Goal: Use online tool/utility: Utilize a website feature to perform a specific function

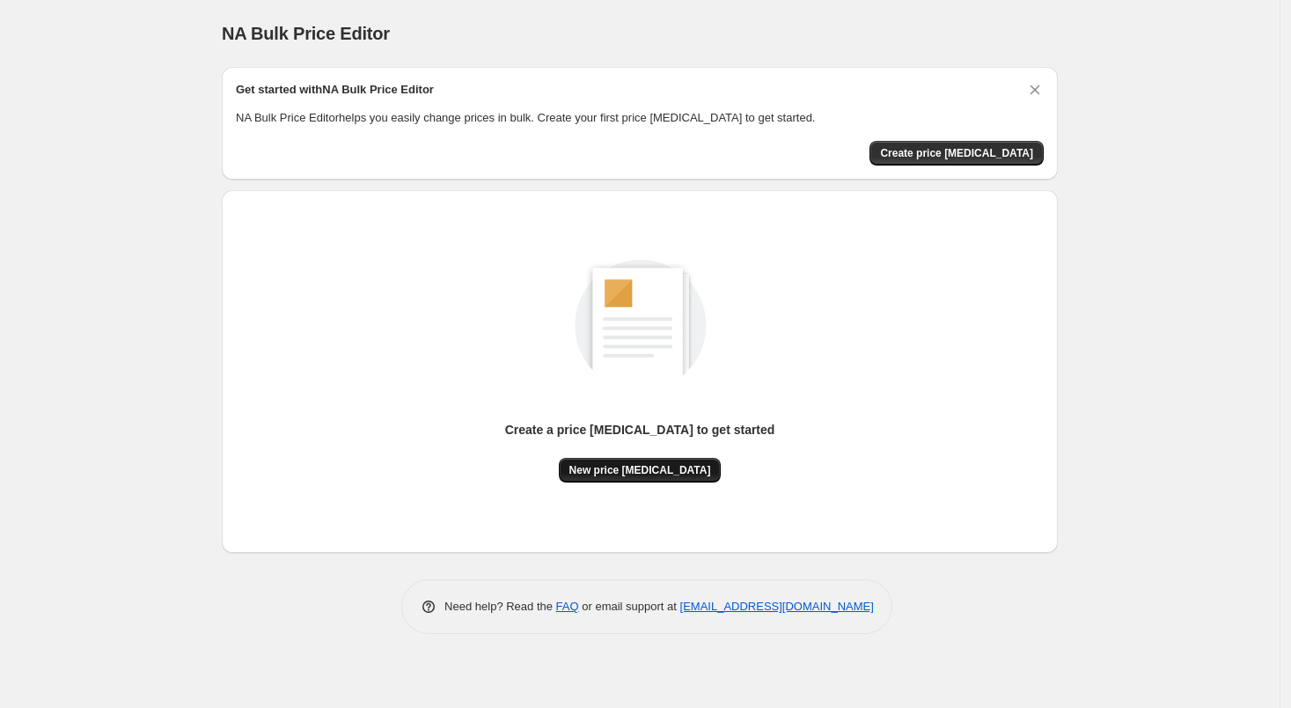
click at [672, 472] on span "New price [MEDICAL_DATA]" at bounding box center [641, 470] width 142 height 14
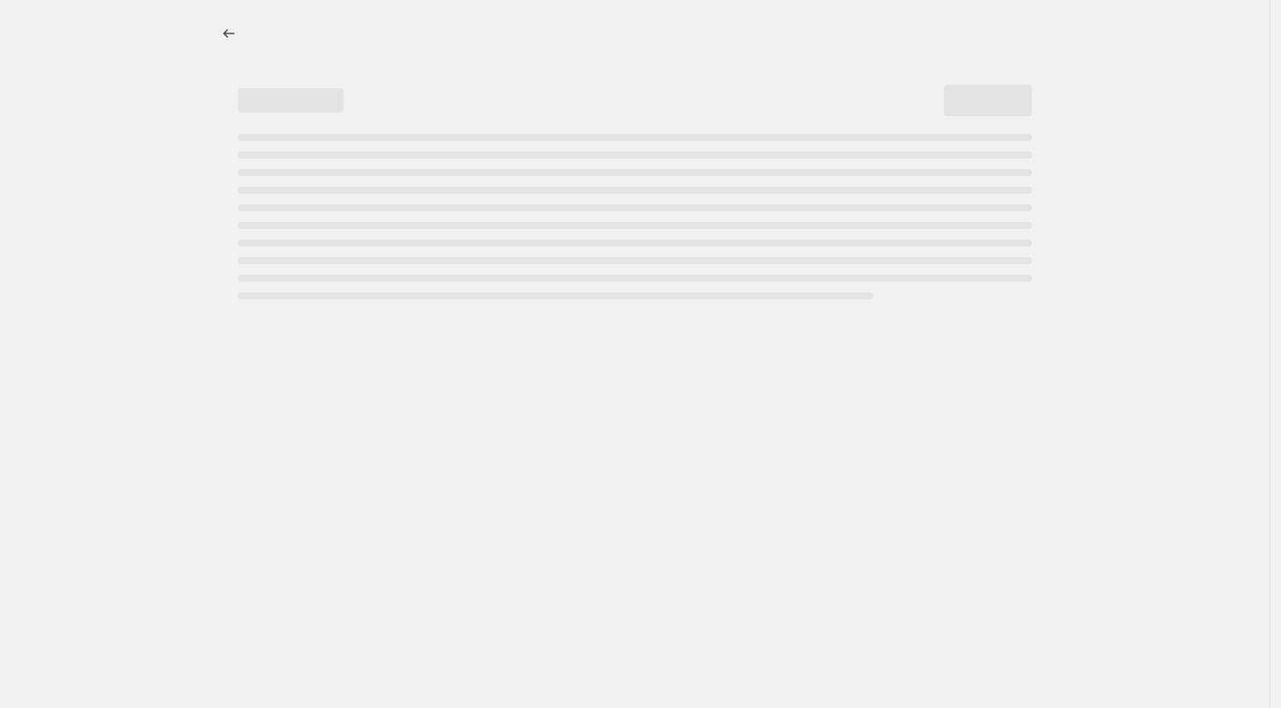
select select "percentage"
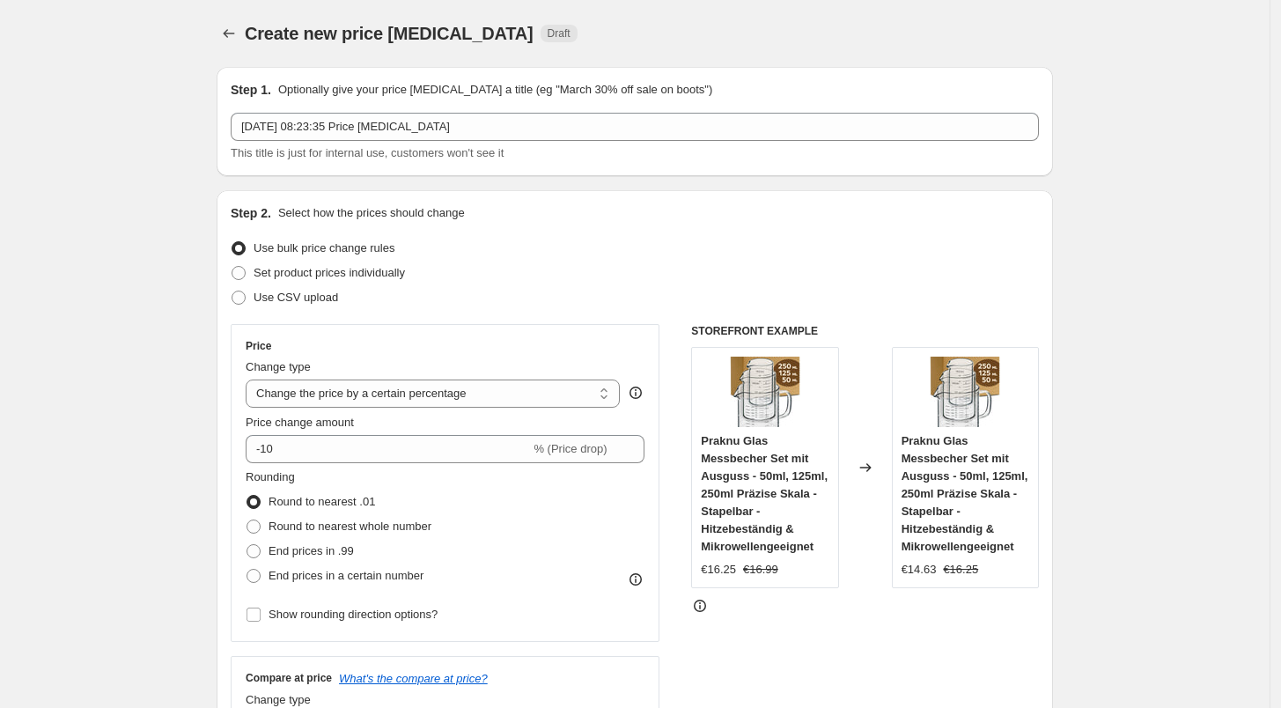
click at [431, 433] on div "Price change amount -10 % (Price drop)" at bounding box center [445, 438] width 399 height 49
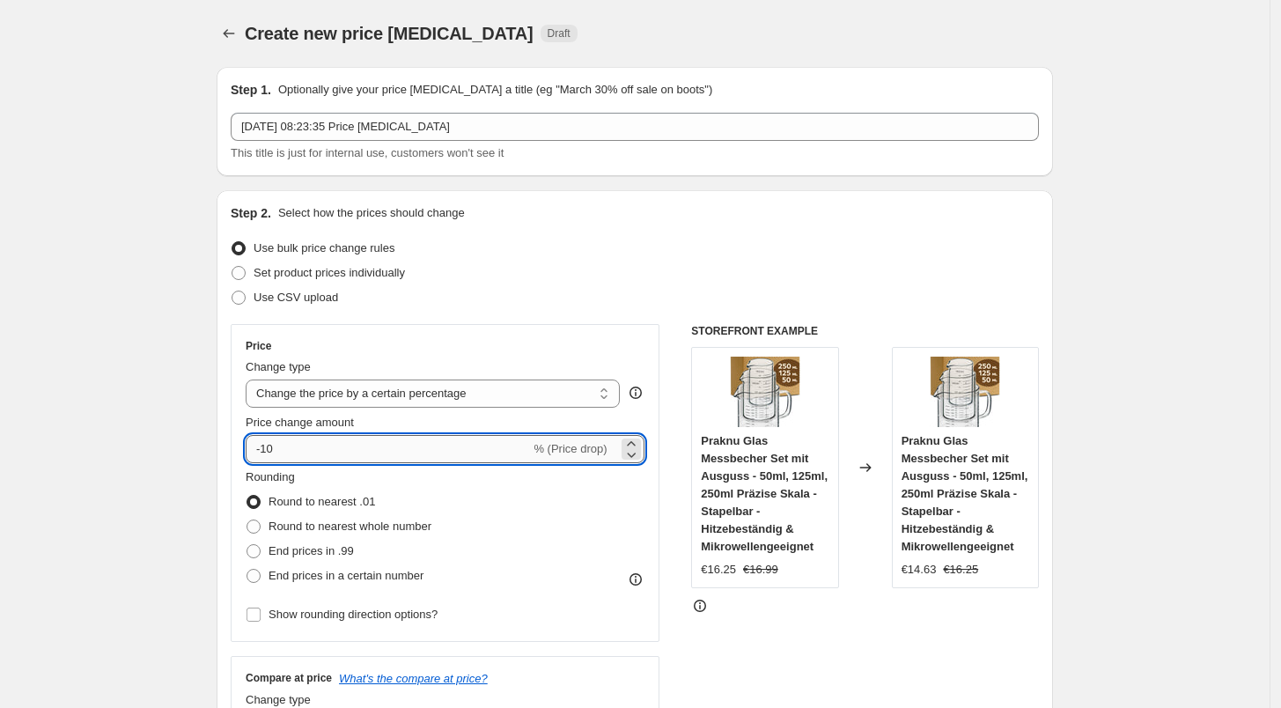
click at [435, 449] on input "-10" at bounding box center [388, 449] width 284 height 28
type input "-1"
type input "-29"
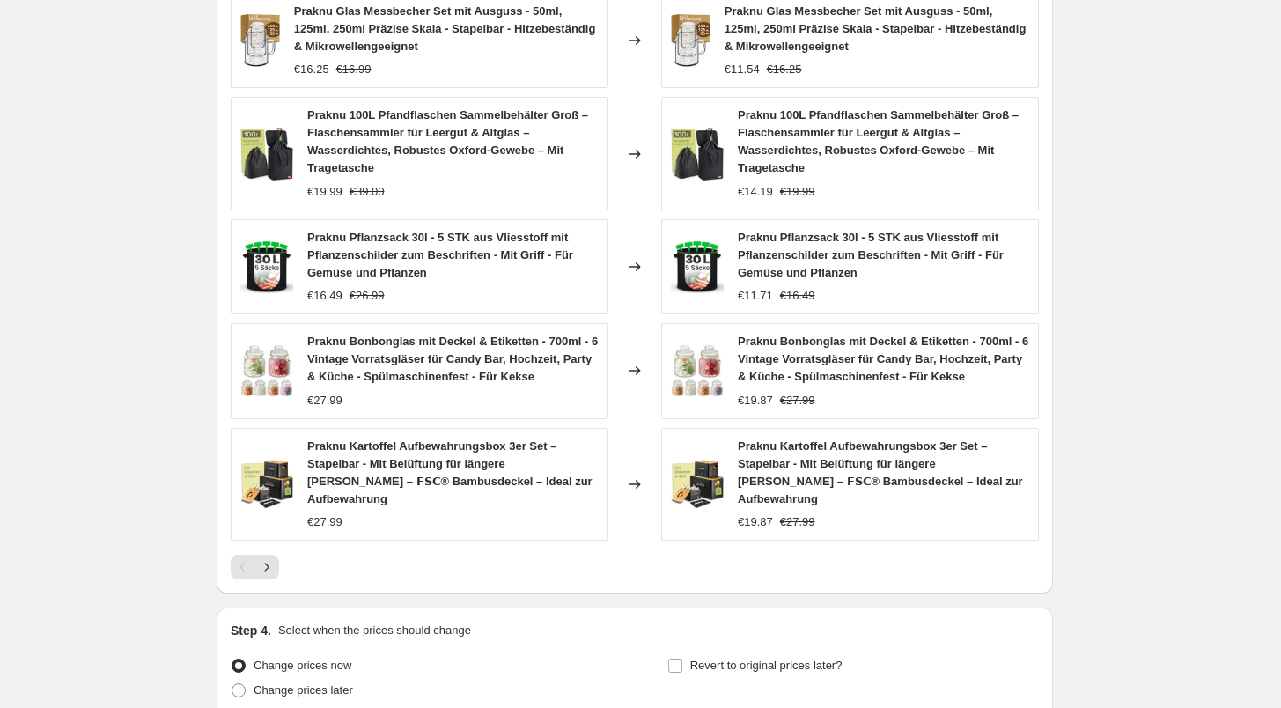
scroll to position [1185, 0]
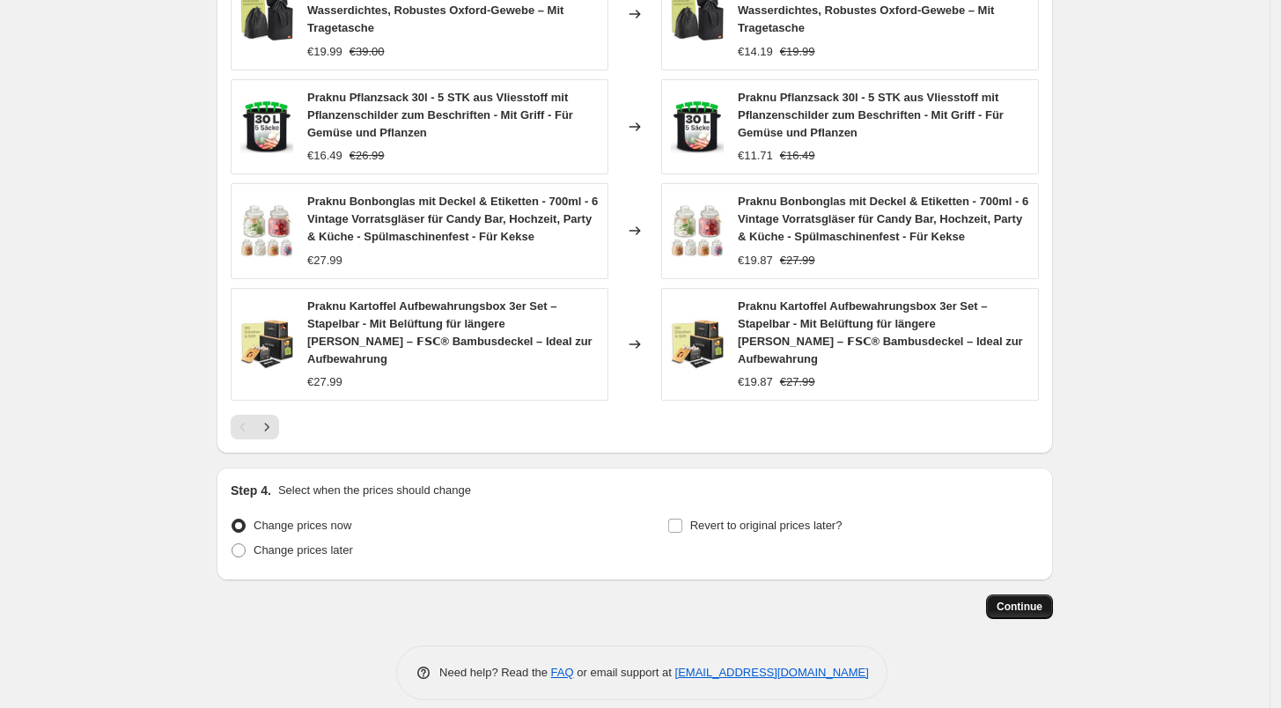
click at [1028, 596] on button "Continue" at bounding box center [1019, 606] width 67 height 25
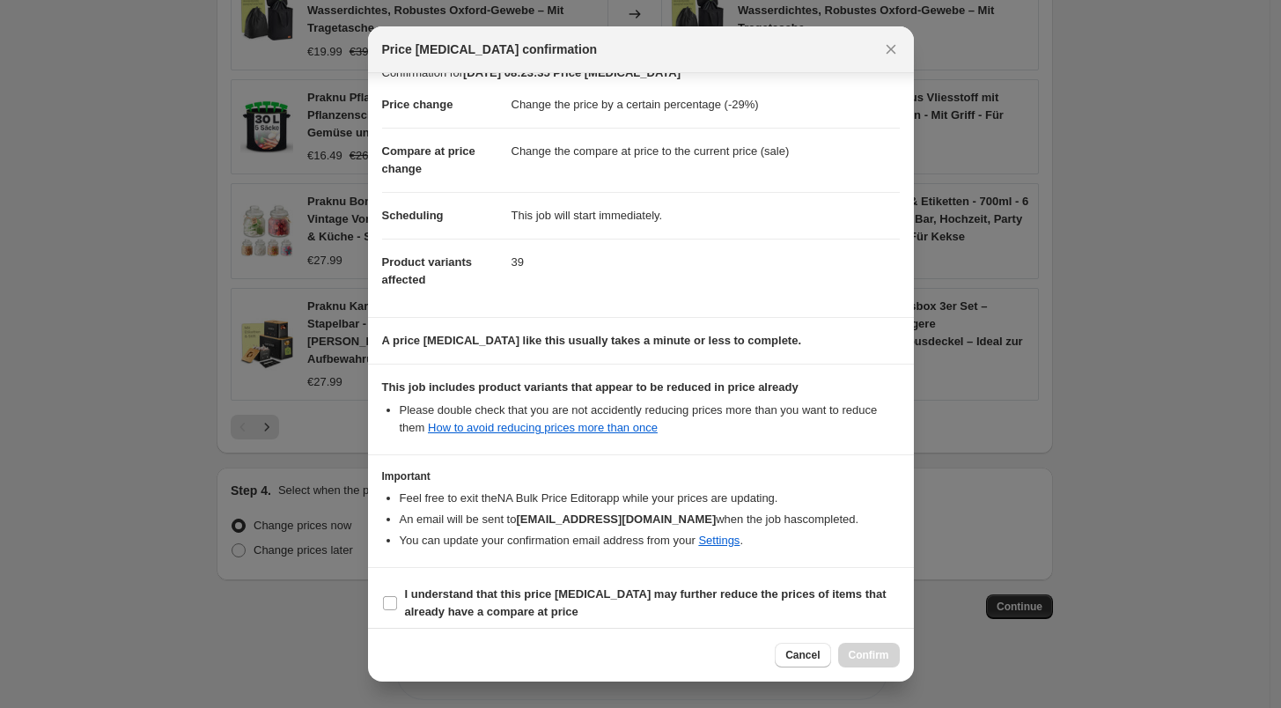
scroll to position [31, 0]
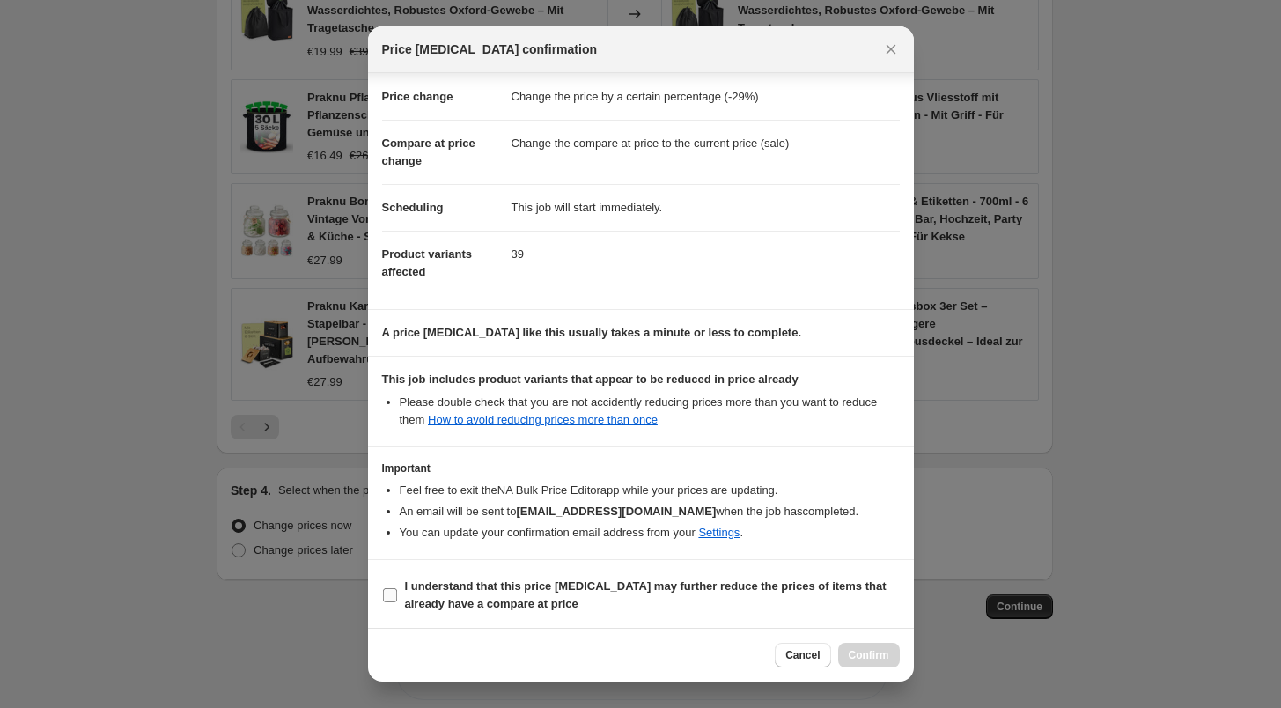
click at [518, 595] on b "I understand that this price [MEDICAL_DATA] may further reduce the prices of it…" at bounding box center [646, 594] width 482 height 31
click at [397, 595] on input "I understand that this price [MEDICAL_DATA] may further reduce the prices of it…" at bounding box center [390, 595] width 14 height 14
checkbox input "true"
click at [857, 663] on button "Confirm" at bounding box center [869, 655] width 62 height 25
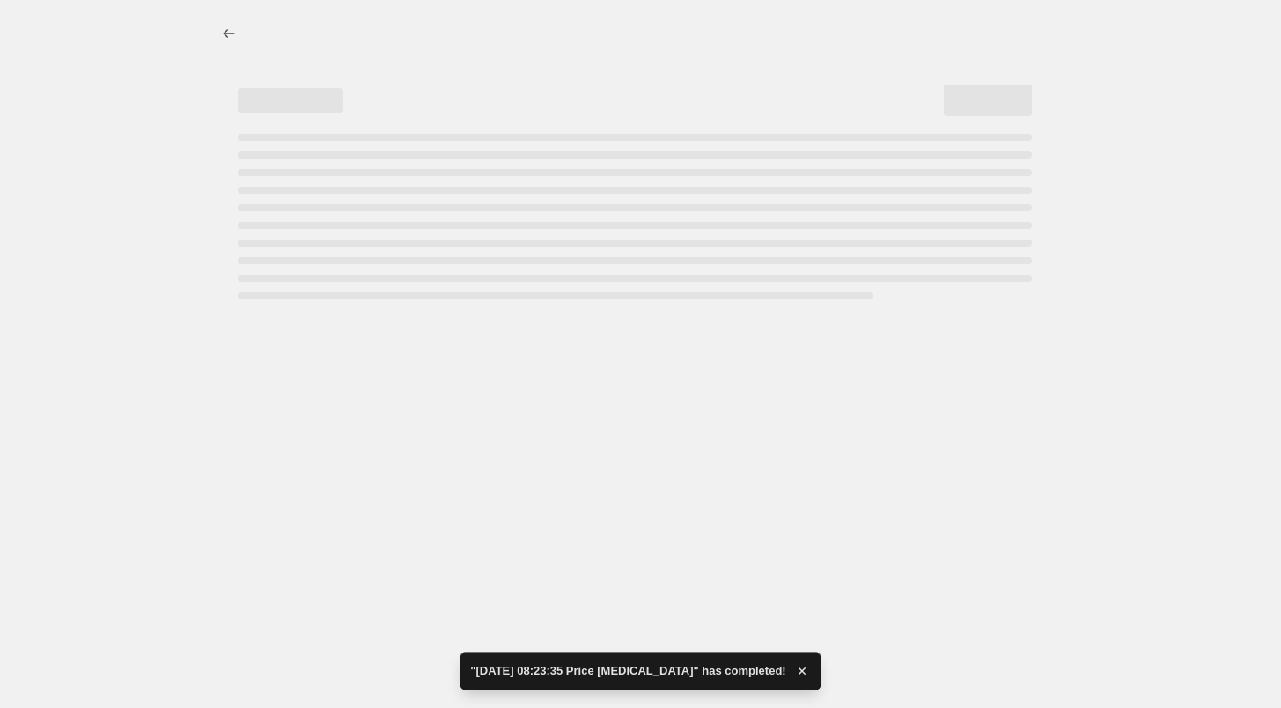
select select "percentage"
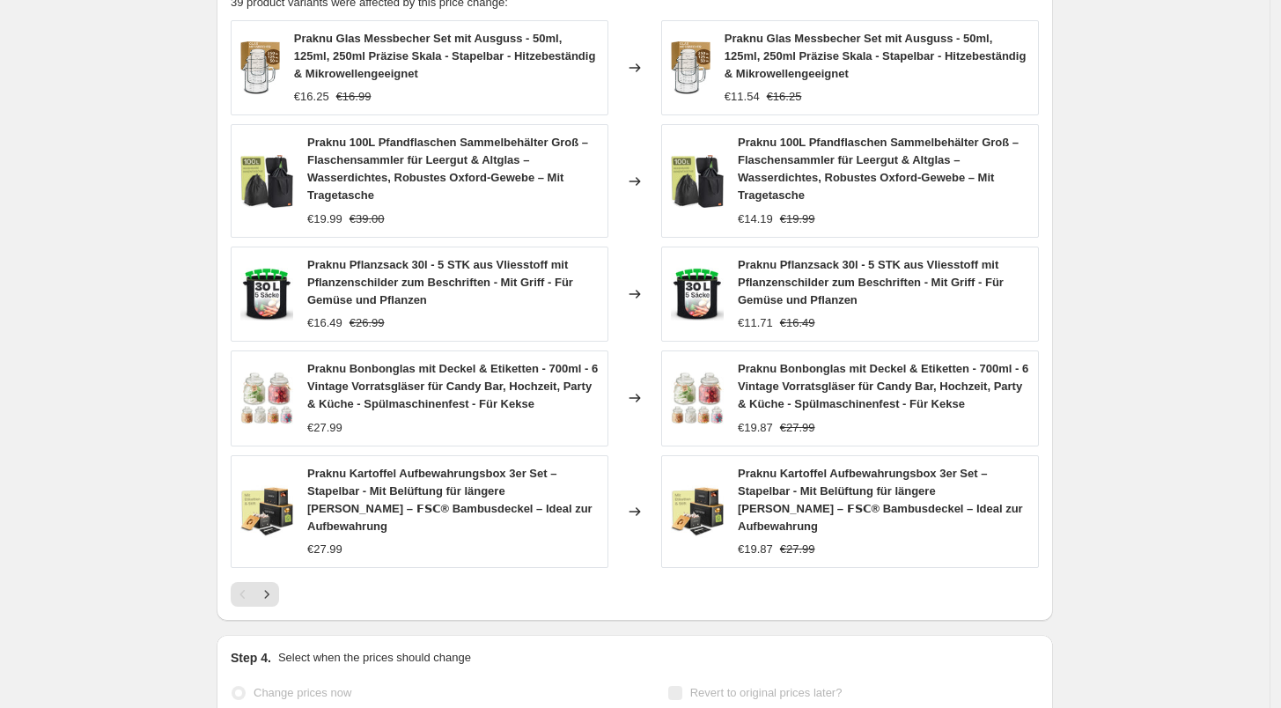
scroll to position [0, 0]
